Goal: Task Accomplishment & Management: Complete application form

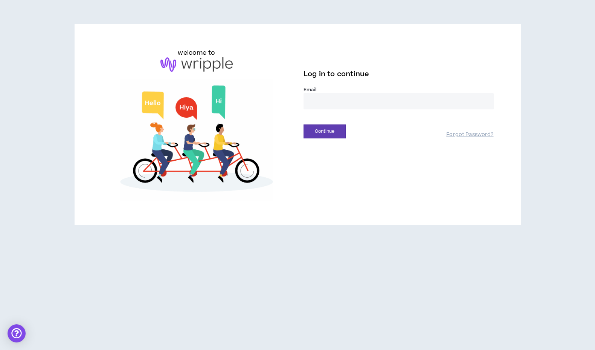
click at [353, 107] on input "email" at bounding box center [399, 101] width 190 height 16
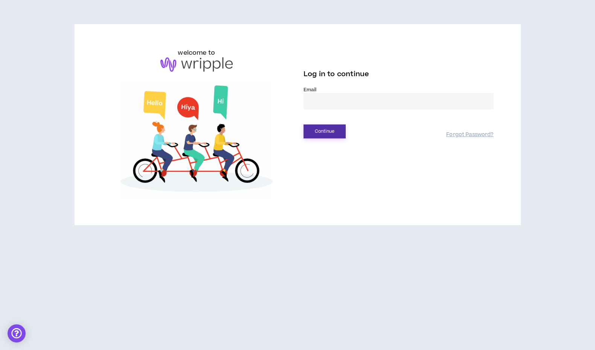
type input "**********"
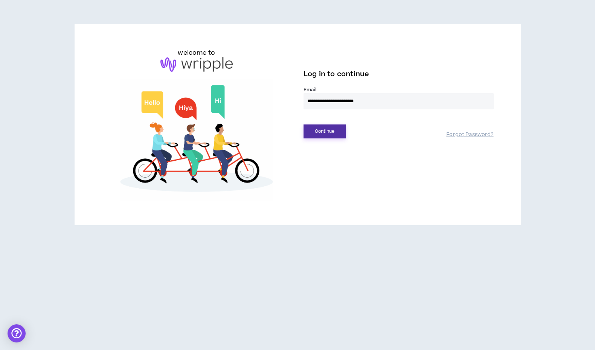
click at [330, 132] on button "Continue" at bounding box center [325, 131] width 42 height 14
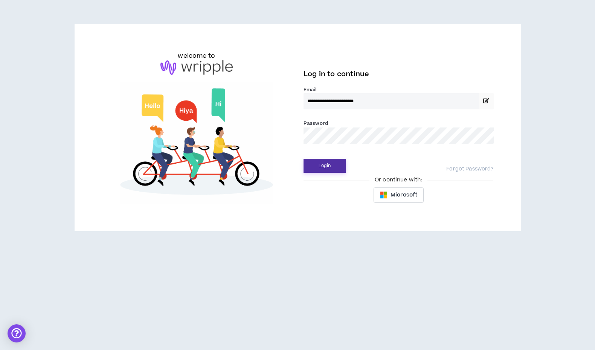
click at [319, 168] on button "Login" at bounding box center [325, 166] width 42 height 14
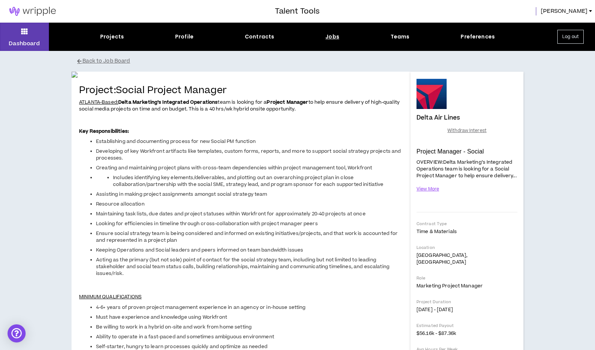
click at [45, 9] on img at bounding box center [32, 11] width 65 height 9
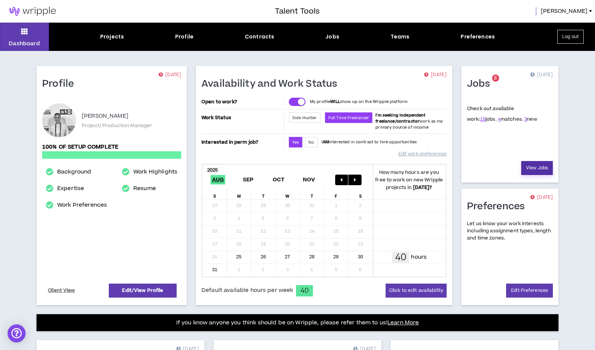
click at [539, 167] on link "View Jobs" at bounding box center [538, 168] width 32 height 14
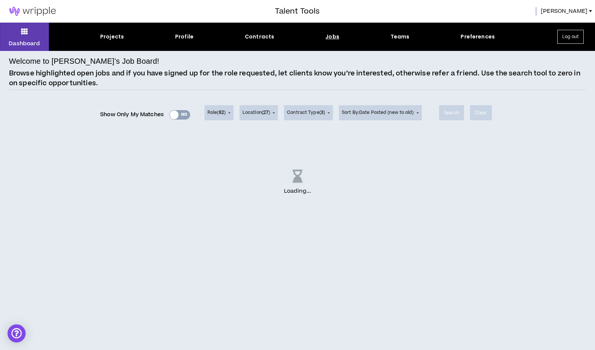
click at [173, 118] on div "Show Only My Matches Yes No" at bounding box center [145, 114] width 90 height 11
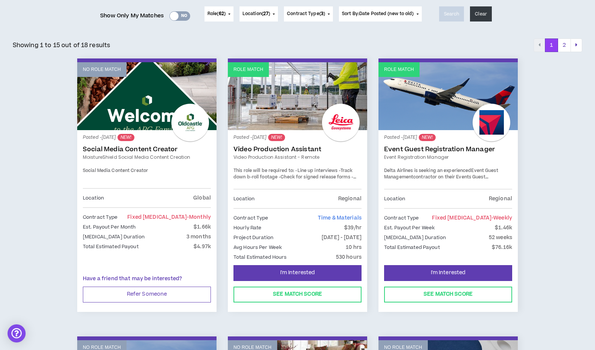
scroll to position [99, 0]
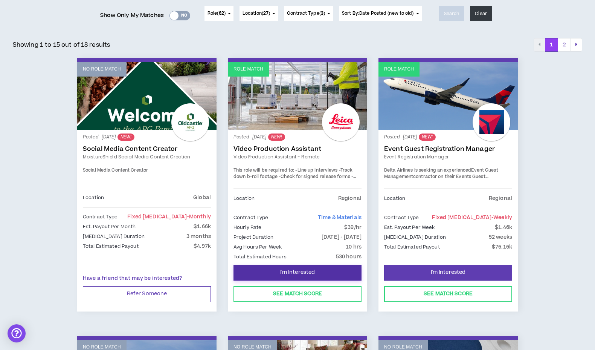
click at [301, 269] on span "I'm Interested" at bounding box center [297, 272] width 35 height 7
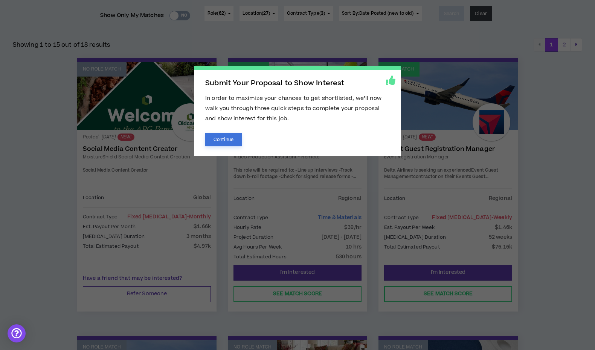
click at [231, 145] on button "Continue" at bounding box center [223, 139] width 37 height 13
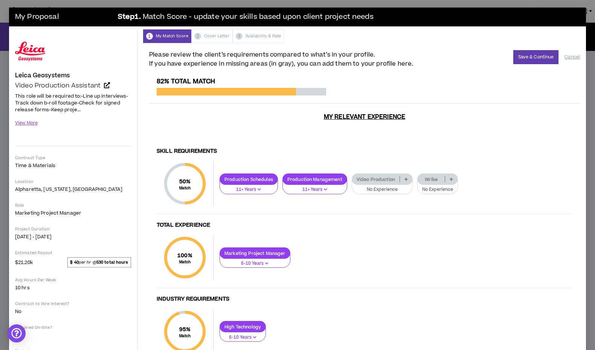
click at [404, 179] on p at bounding box center [406, 179] width 12 height 6
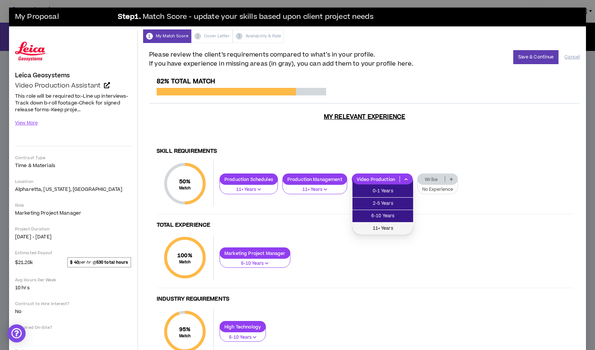
click at [378, 229] on span "11+ Years" at bounding box center [383, 228] width 52 height 8
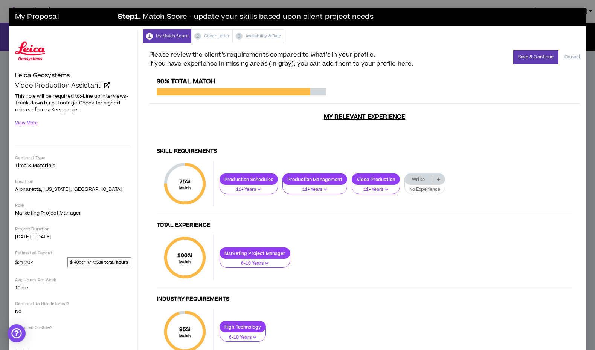
click at [440, 179] on icon at bounding box center [438, 179] width 3 height 4
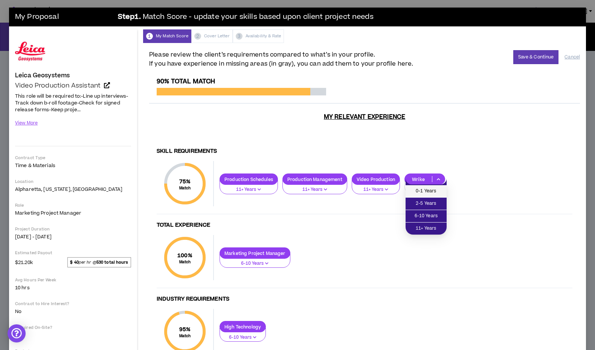
click at [433, 191] on span "0-1 Years" at bounding box center [426, 191] width 32 height 8
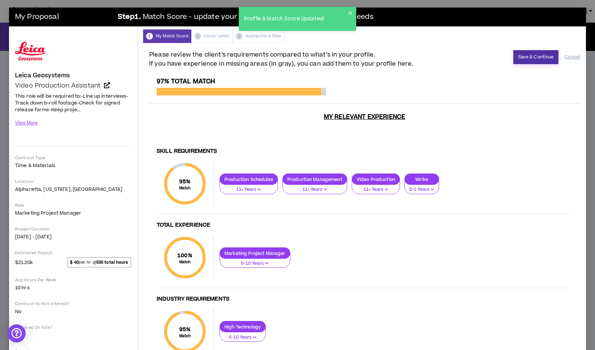
click at [532, 54] on button "Save & Continue" at bounding box center [537, 57] width 46 height 14
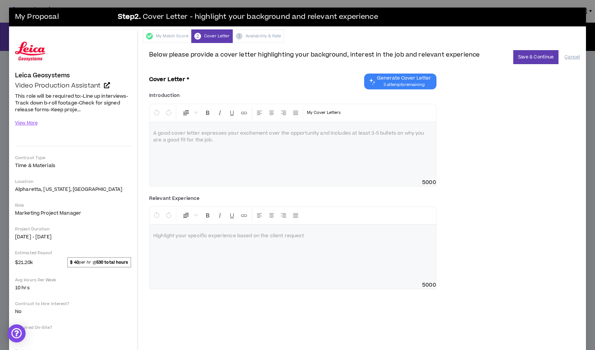
click at [415, 75] on span "Generate Cover Letter" at bounding box center [404, 78] width 54 height 6
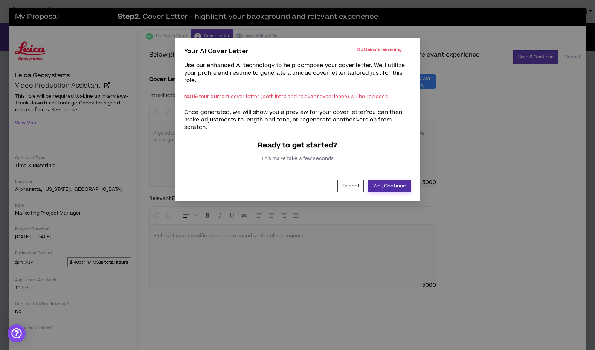
click at [396, 182] on button "Yes, Continue" at bounding box center [390, 185] width 43 height 13
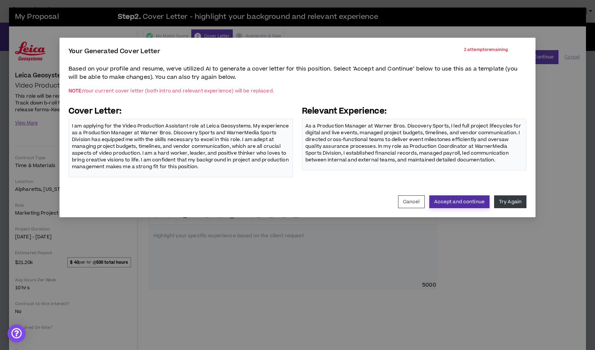
click at [460, 203] on button "Accept and continue" at bounding box center [460, 201] width 60 height 13
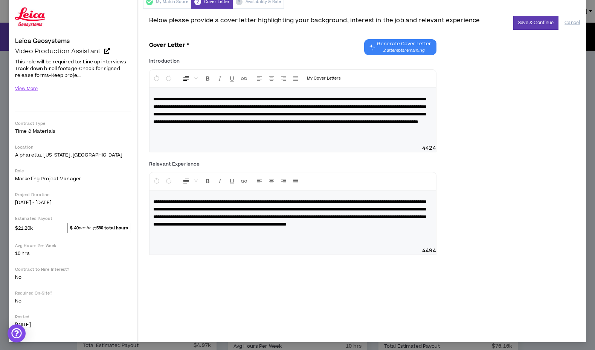
scroll to position [35, 0]
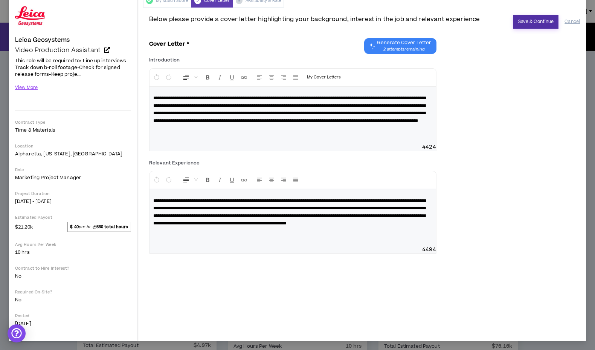
click at [532, 22] on button "Save & Continue" at bounding box center [537, 22] width 46 height 14
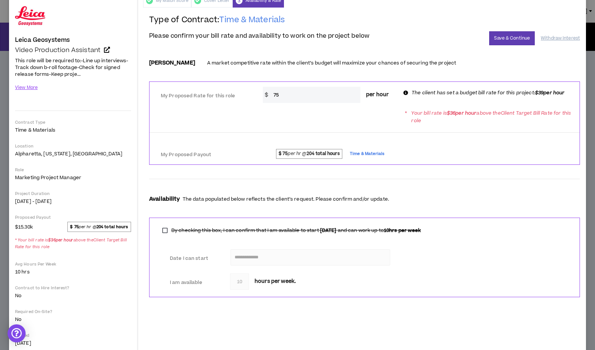
drag, startPoint x: 297, startPoint y: 99, endPoint x: 256, endPoint y: 99, distance: 41.5
click at [256, 99] on div "My Proposed Rate for this role * $ 75 per hour The client has set a budget bill…" at bounding box center [365, 94] width 430 height 18
type input "7"
type input "39"
click at [506, 39] on button "Save & Continue" at bounding box center [512, 38] width 46 height 14
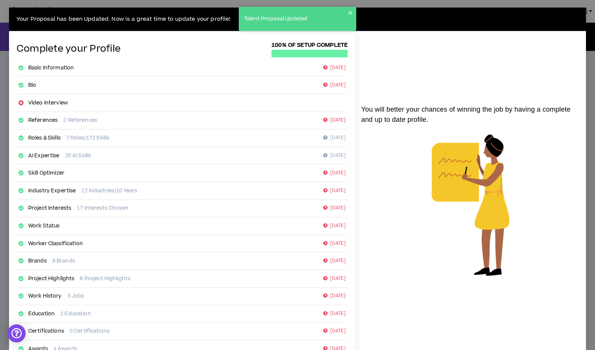
scroll to position [47, 0]
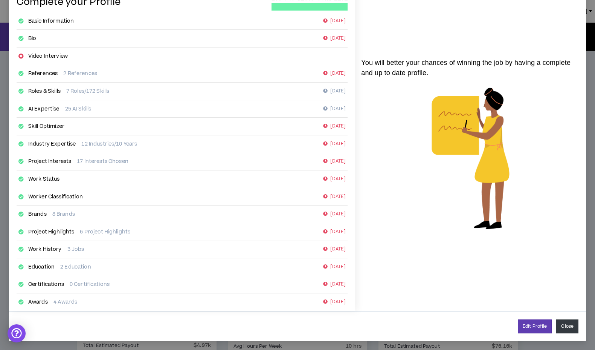
click at [563, 326] on button "Close" at bounding box center [568, 326] width 22 height 14
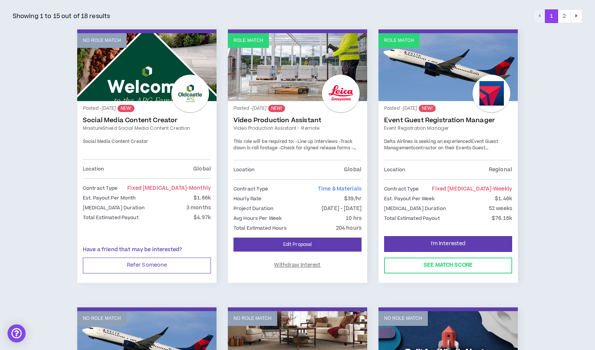
scroll to position [127, 0]
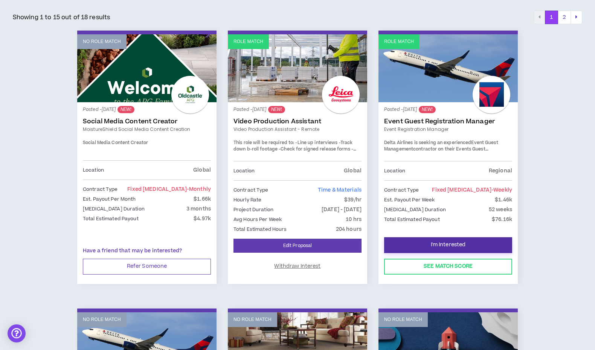
click at [455, 243] on span "I'm Interested" at bounding box center [448, 244] width 35 height 7
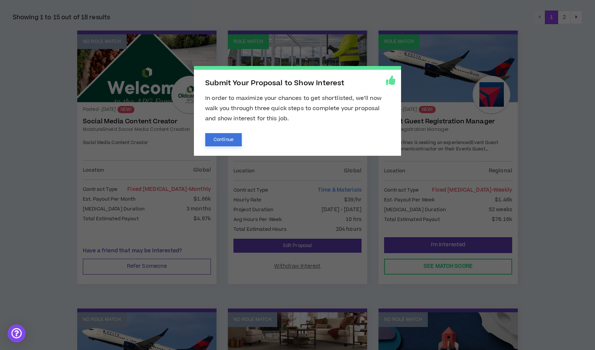
click at [221, 145] on button "Continue" at bounding box center [223, 139] width 37 height 13
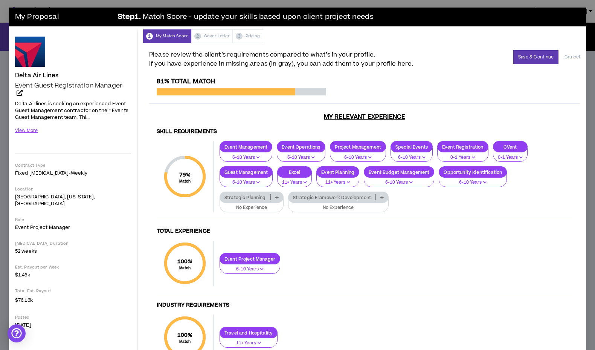
click at [274, 196] on p at bounding box center [277, 197] width 12 height 6
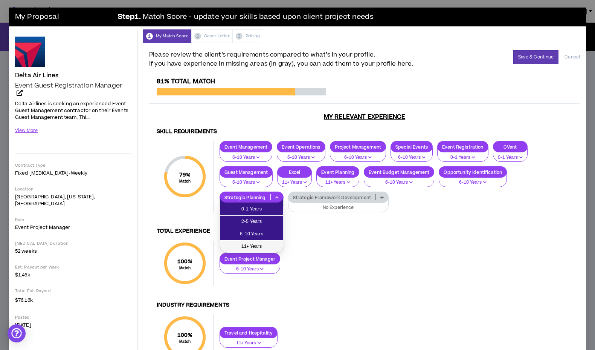
click at [256, 243] on span "11+ Years" at bounding box center [252, 246] width 54 height 8
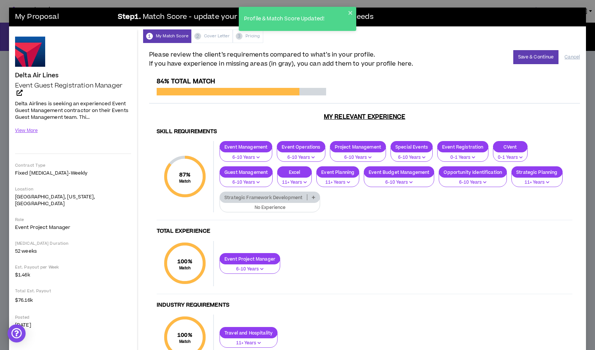
click at [313, 198] on icon at bounding box center [313, 197] width 3 height 4
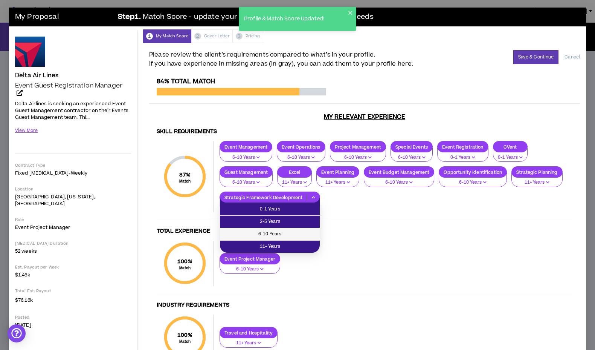
click at [297, 231] on span "6-10 Years" at bounding box center [270, 234] width 91 height 8
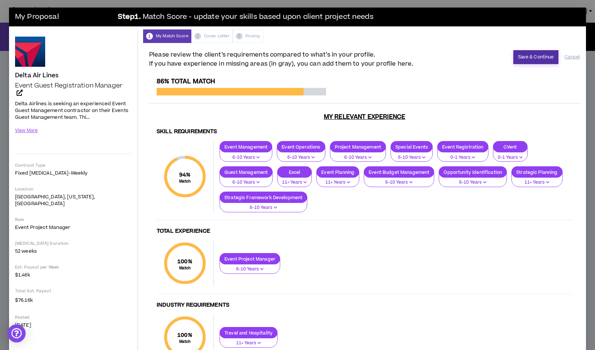
click at [523, 62] on button "Save & Continue" at bounding box center [537, 57] width 46 height 14
